Goal: Information Seeking & Learning: Learn about a topic

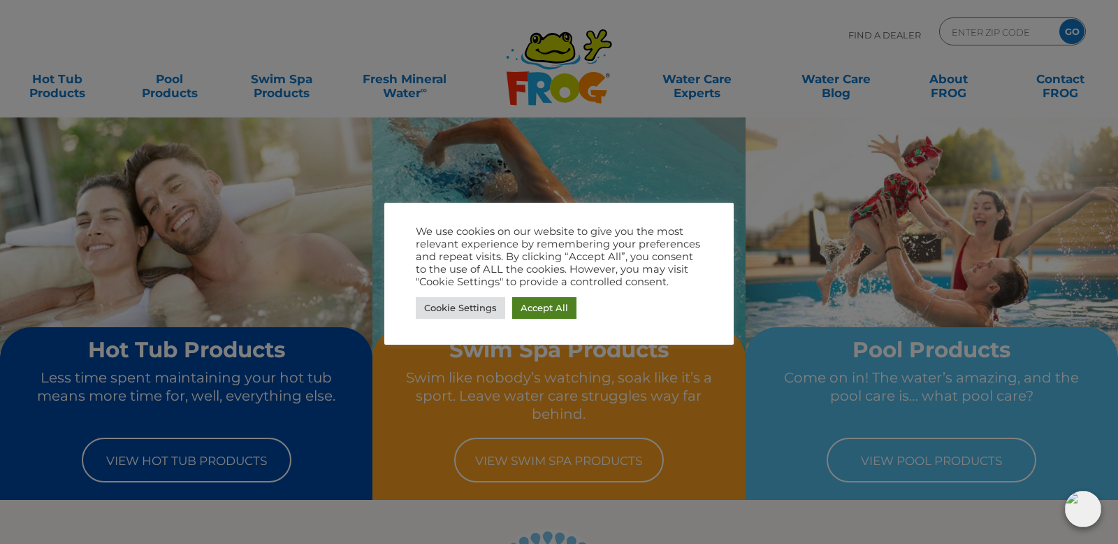
click at [563, 307] on link "Accept All" at bounding box center [544, 308] width 64 height 22
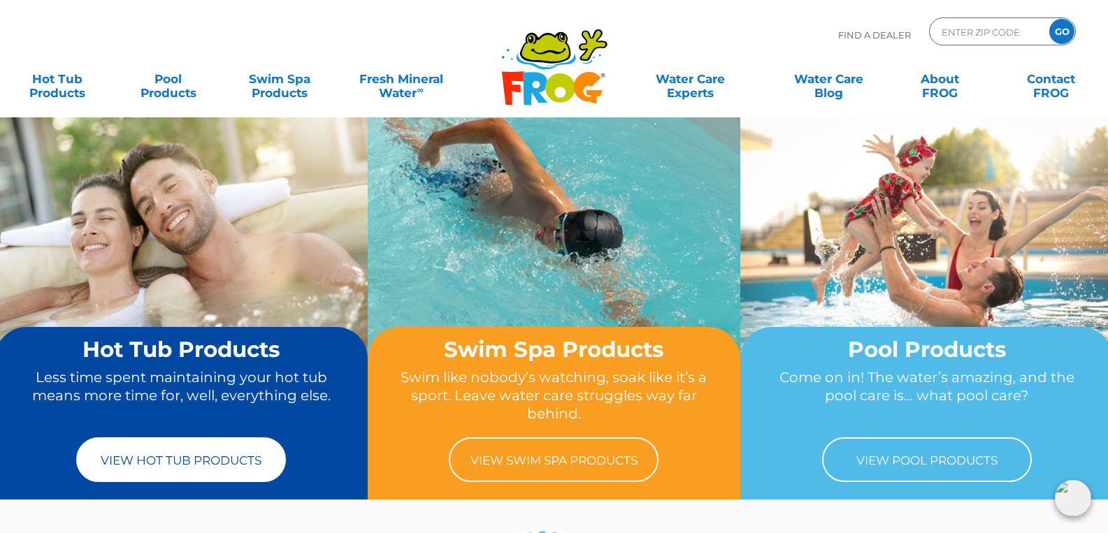
click at [208, 477] on link "View Hot Tub Products" at bounding box center [181, 459] width 210 height 45
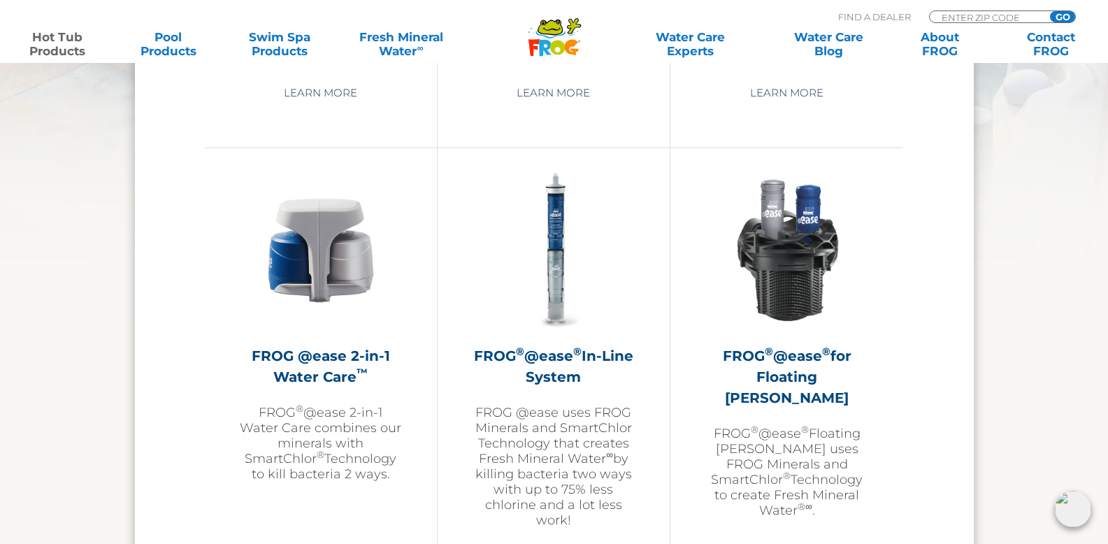
scroll to position [2002, 0]
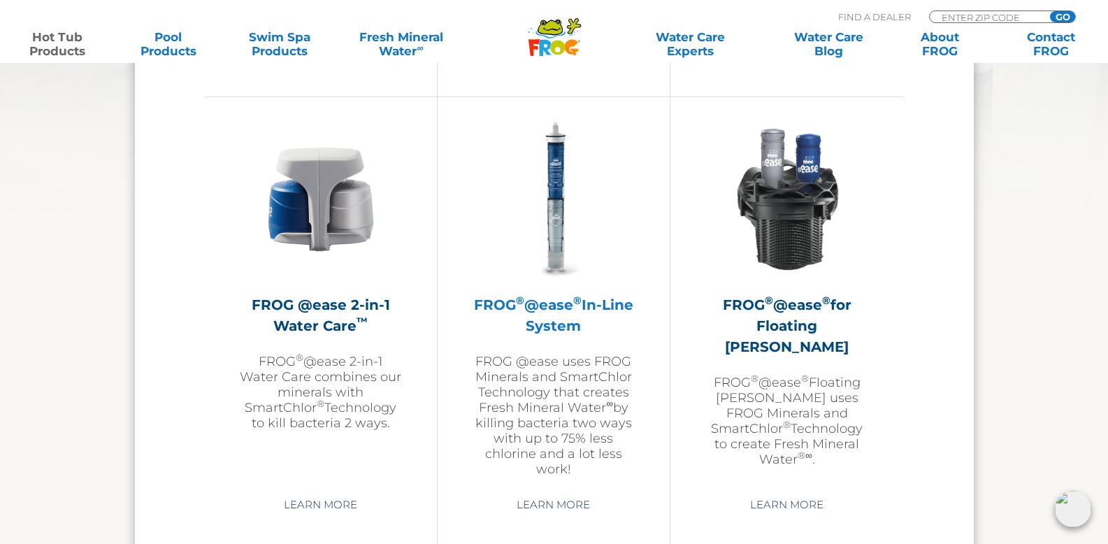
click at [583, 321] on h2 "FROG ® @ease ® In-Line System" at bounding box center [553, 315] width 162 height 42
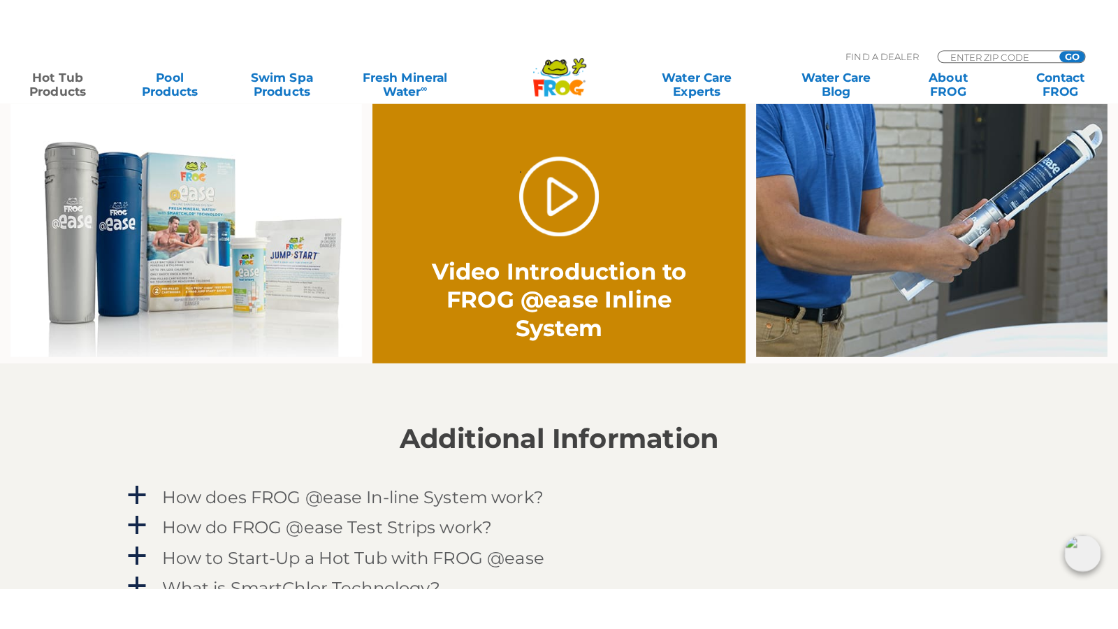
scroll to position [1070, 0]
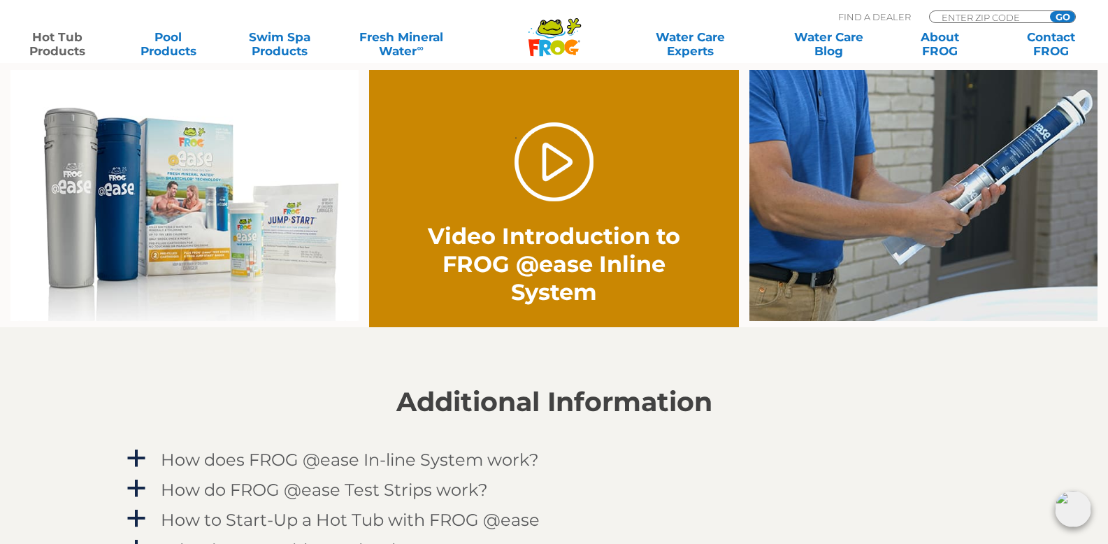
click at [512, 157] on div ". Video Introduction to FROG @ease Inline System" at bounding box center [554, 214] width 296 height 184
click at [565, 173] on link "." at bounding box center [553, 161] width 79 height 79
